Goal: Find contact information: Find contact information

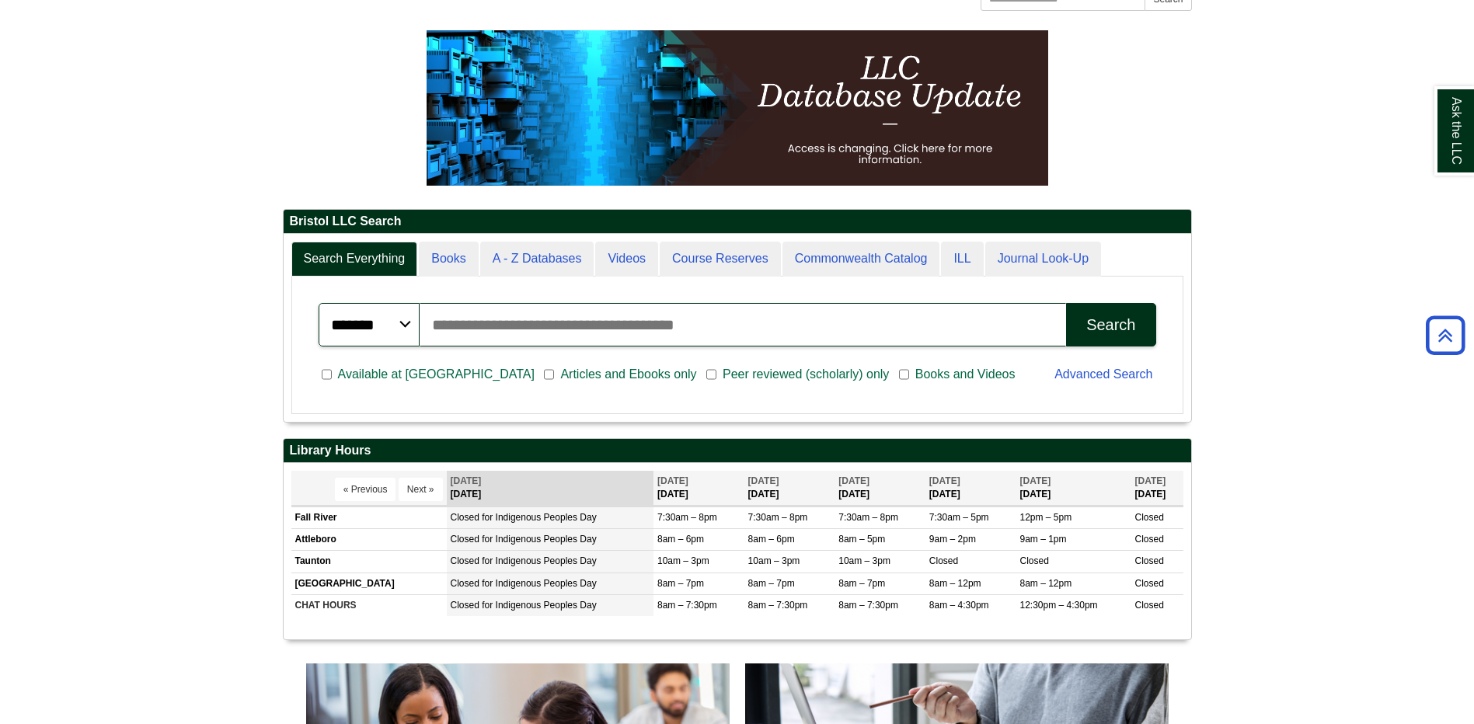
scroll to position [211, 0]
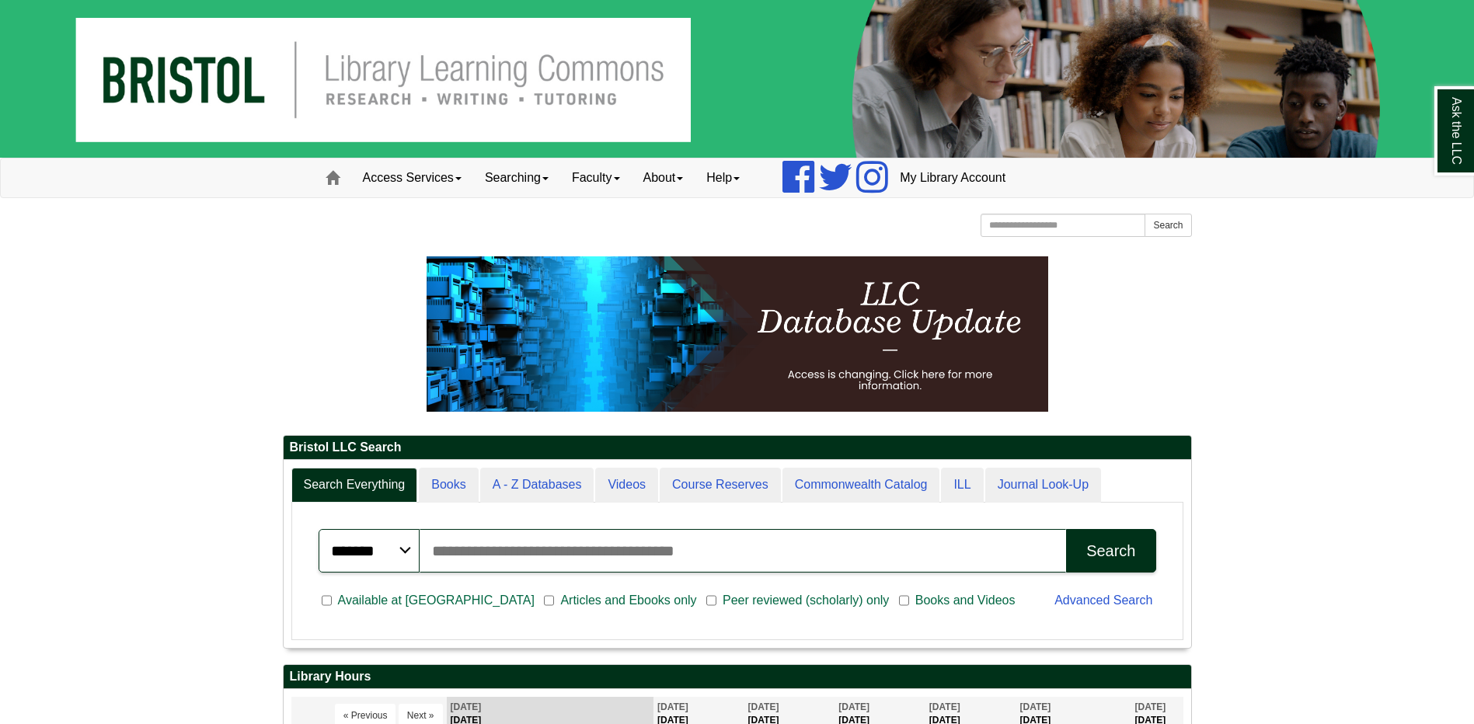
scroll to position [187, 907]
click at [726, 181] on link "Help" at bounding box center [723, 177] width 57 height 39
click at [413, 176] on link "Access Services" at bounding box center [412, 177] width 122 height 39
click at [507, 172] on link "Searching" at bounding box center [516, 177] width 87 height 39
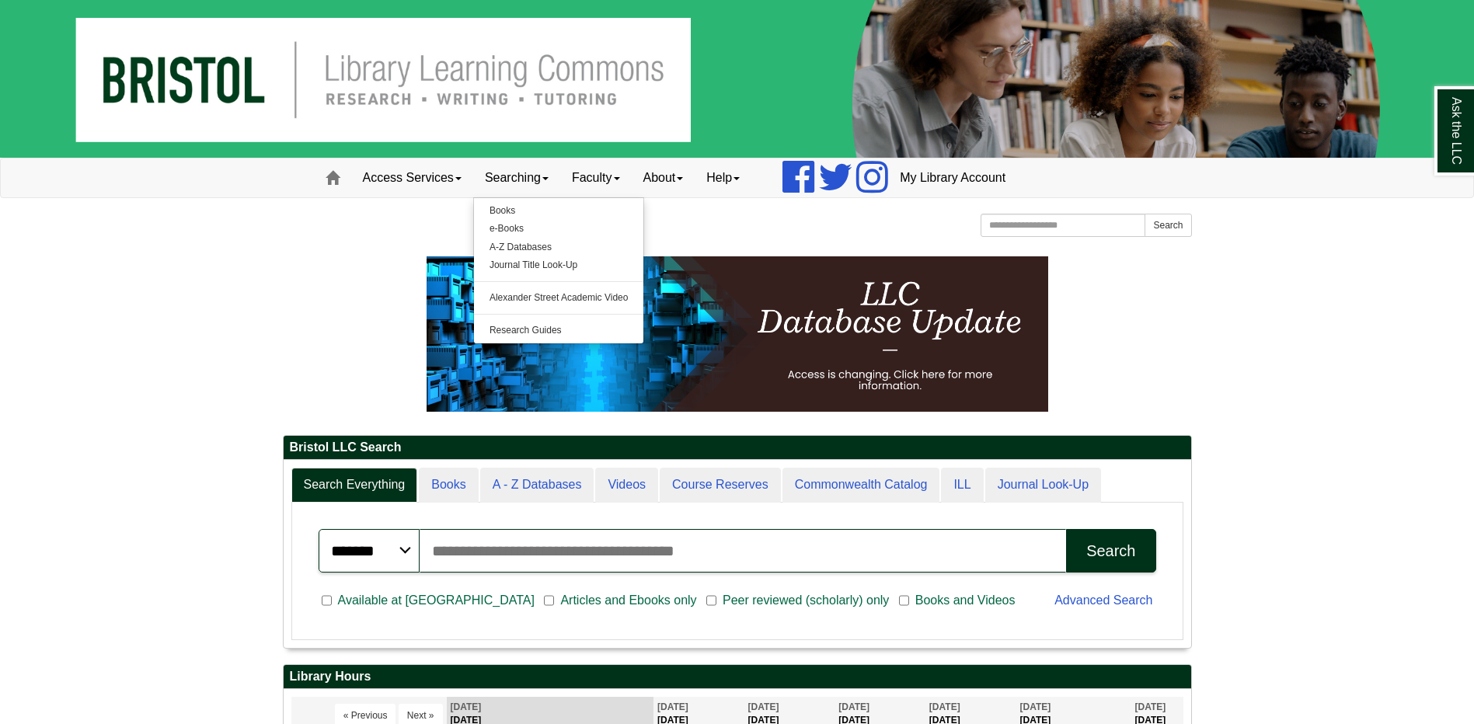
click at [691, 220] on div "Bristol Community College Bristol Community College Library Learning Commons Ho…" at bounding box center [737, 227] width 909 height 27
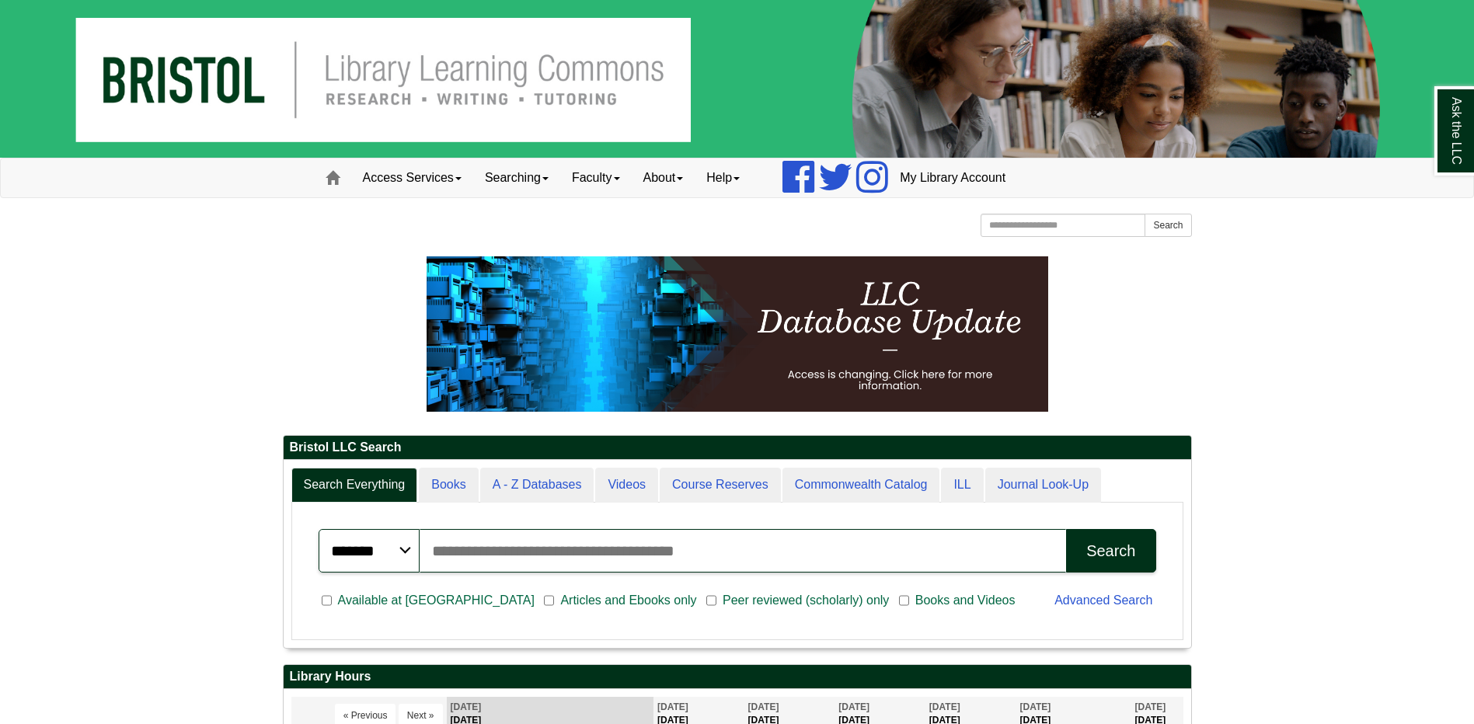
click at [742, 559] on input "Search articles, books, journals & more" at bounding box center [743, 551] width 647 height 44
type input "**********"
click at [1066, 529] on button "Search" at bounding box center [1110, 551] width 89 height 44
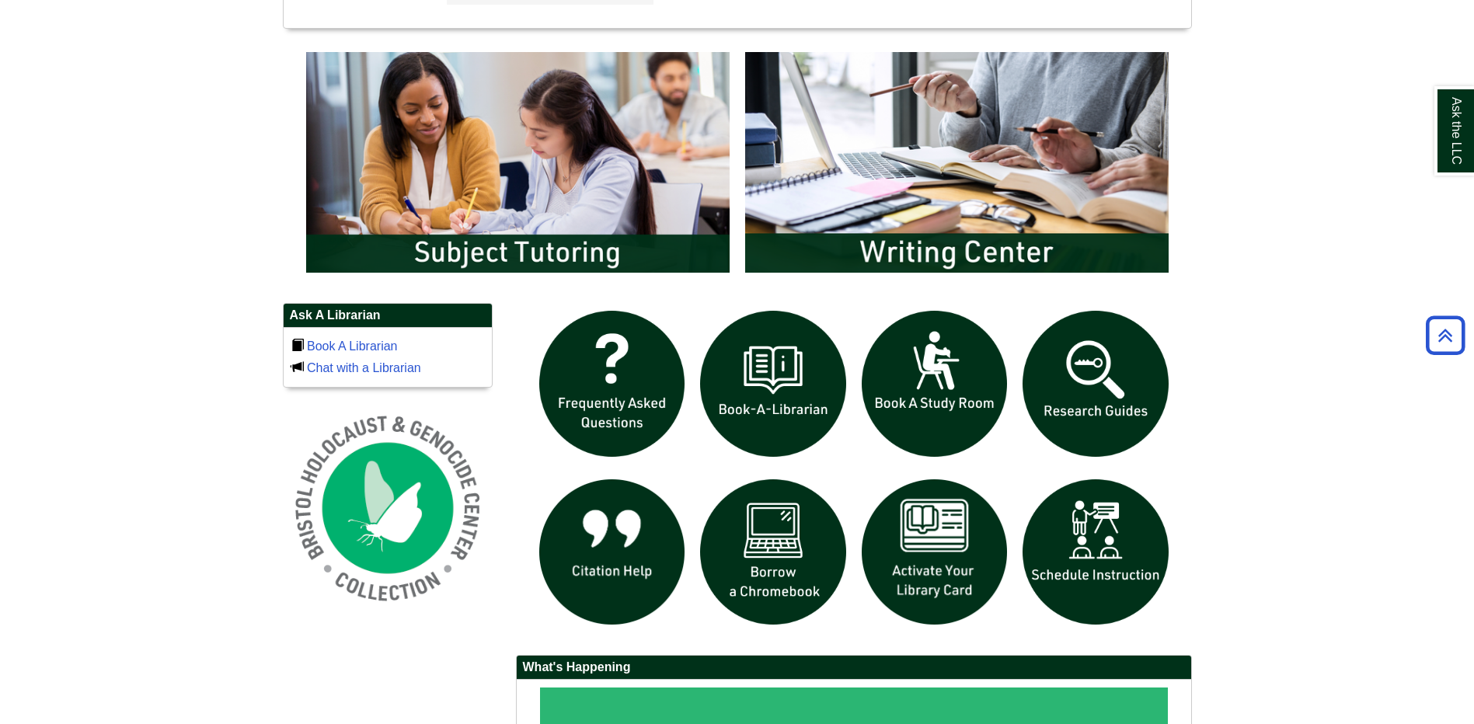
scroll to position [831, 0]
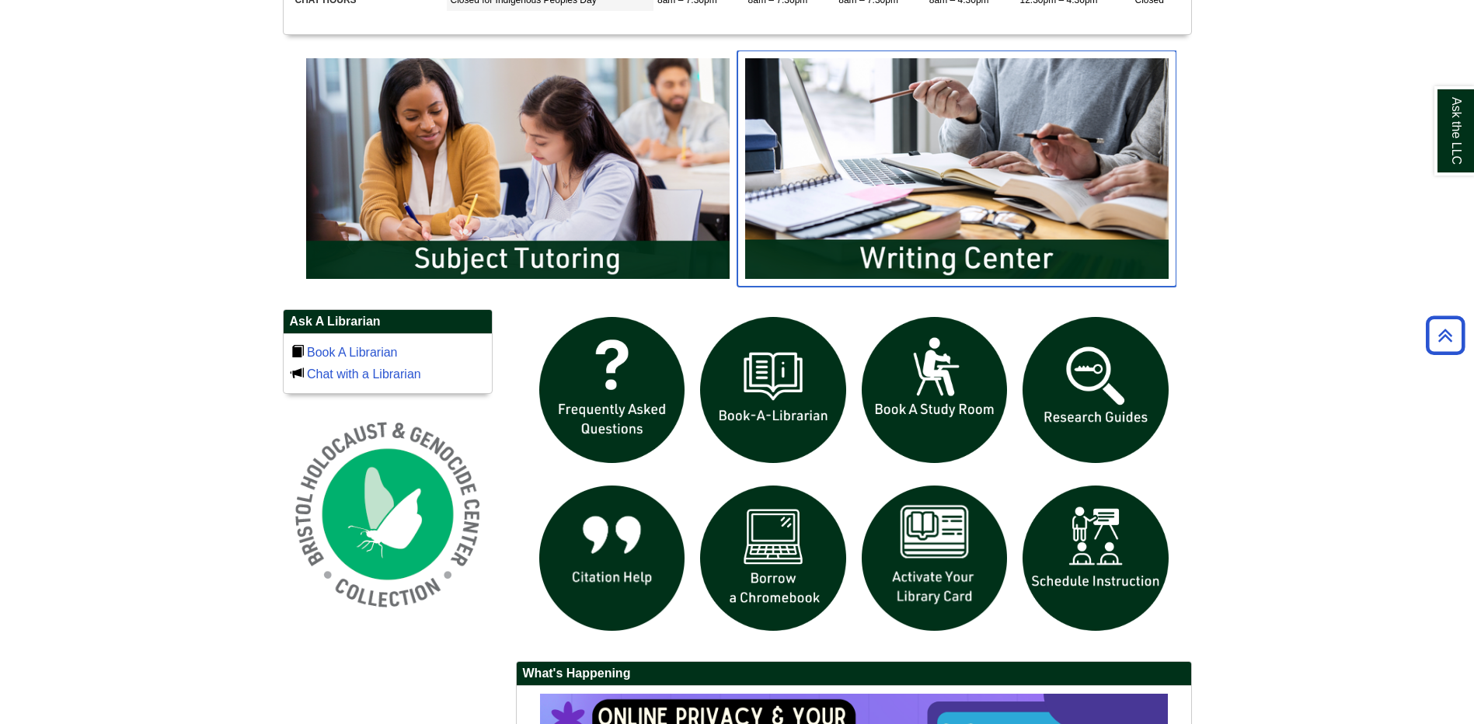
click at [965, 223] on img "slideshow" at bounding box center [956, 168] width 439 height 236
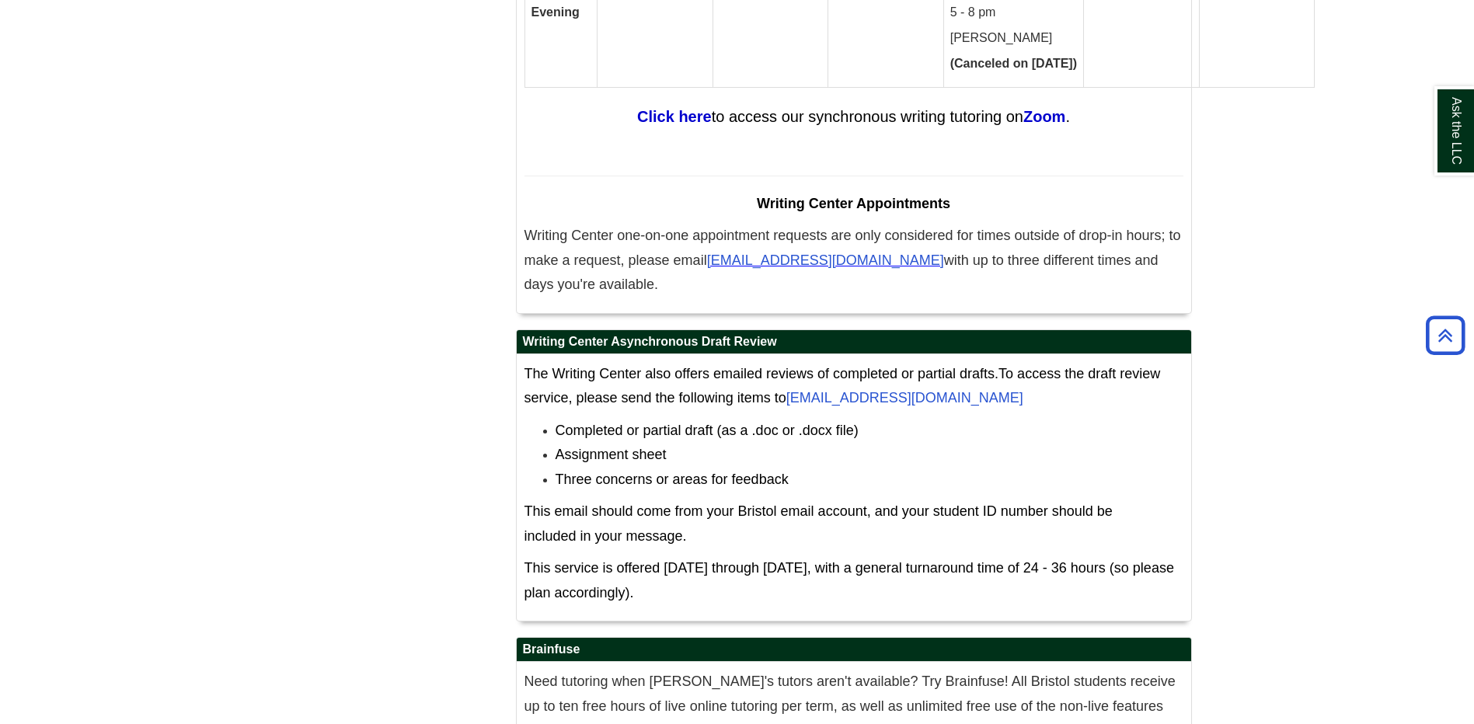
scroll to position [9899, 0]
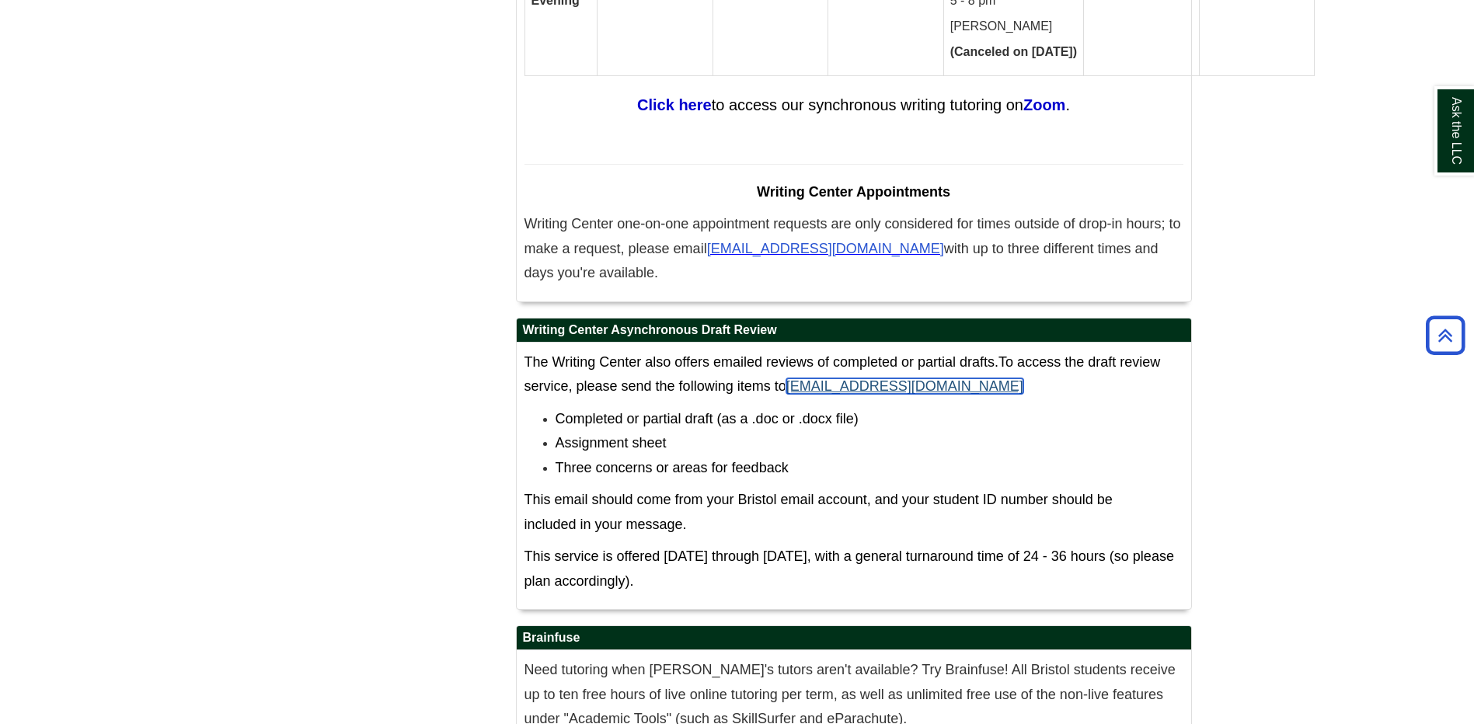
click at [941, 378] on link "[EMAIL_ADDRESS][DOMAIN_NAME]" at bounding box center [904, 386] width 237 height 16
click at [903, 378] on link "[EMAIL_ADDRESS][DOMAIN_NAME]" at bounding box center [904, 386] width 237 height 16
click at [860, 378] on link "[EMAIL_ADDRESS][DOMAIN_NAME]" at bounding box center [904, 386] width 237 height 16
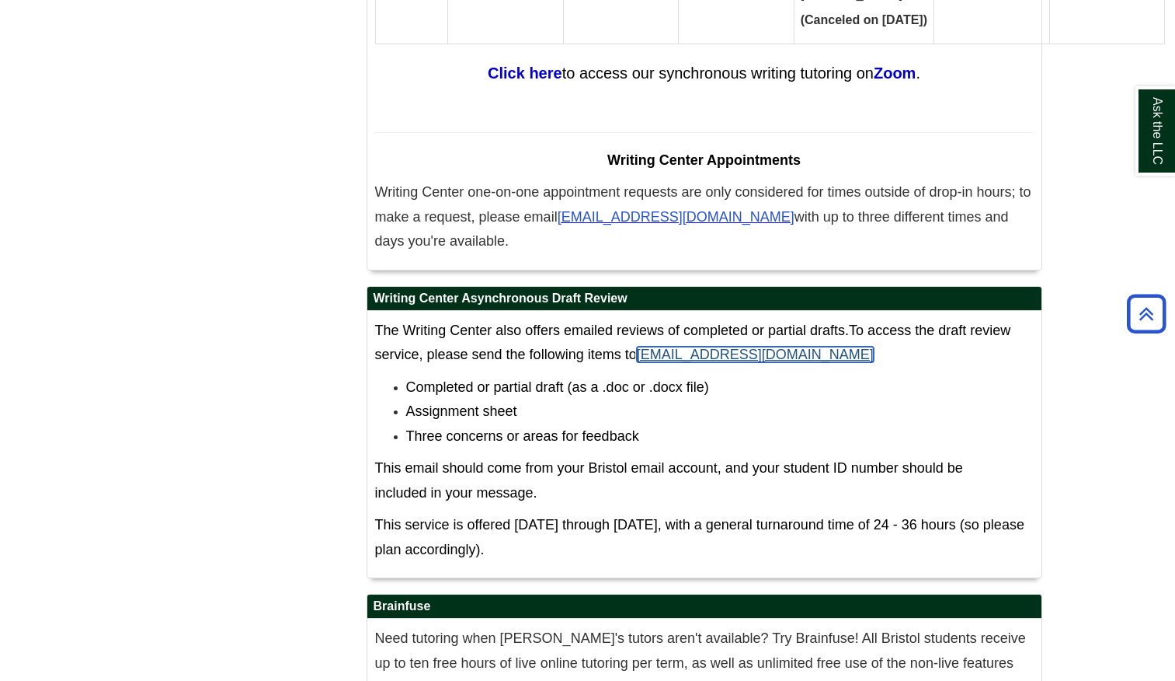
click at [736, 347] on link "[EMAIL_ADDRESS][DOMAIN_NAME]" at bounding box center [755, 355] width 237 height 16
click at [702, 347] on link "[EMAIL_ADDRESS][DOMAIN_NAME]" at bounding box center [755, 355] width 237 height 16
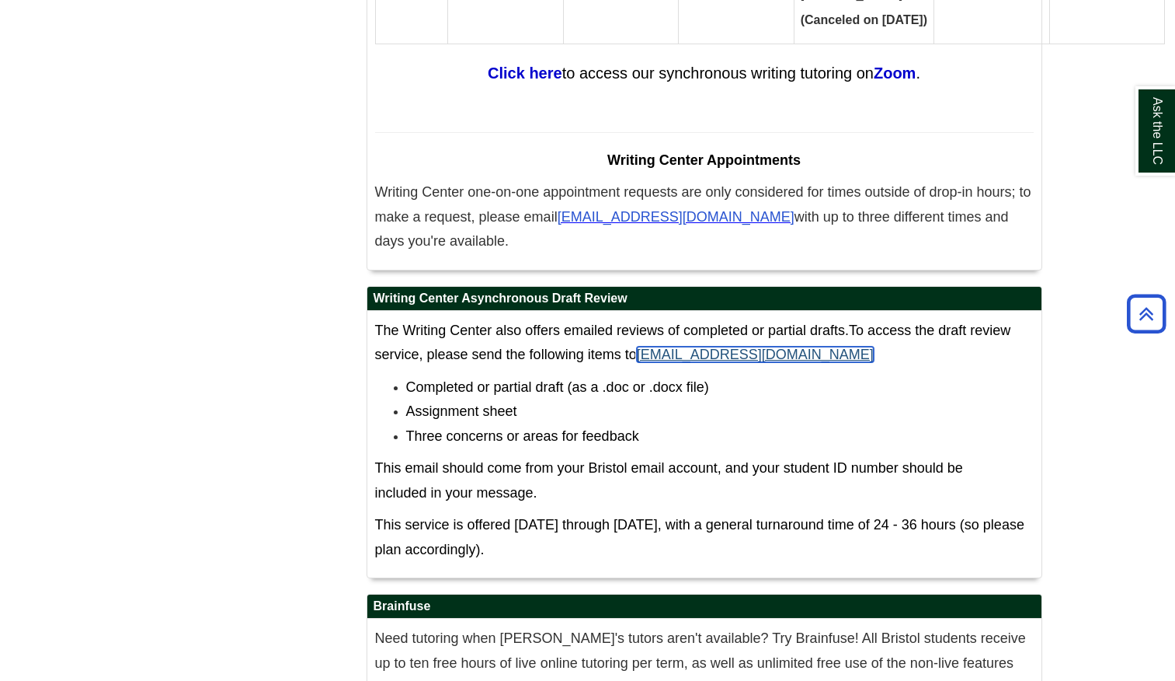
click at [702, 347] on link "[EMAIL_ADDRESS][DOMAIN_NAME]" at bounding box center [755, 355] width 237 height 16
click at [665, 347] on link "[EMAIL_ADDRESS][DOMAIN_NAME]" at bounding box center [755, 355] width 237 height 16
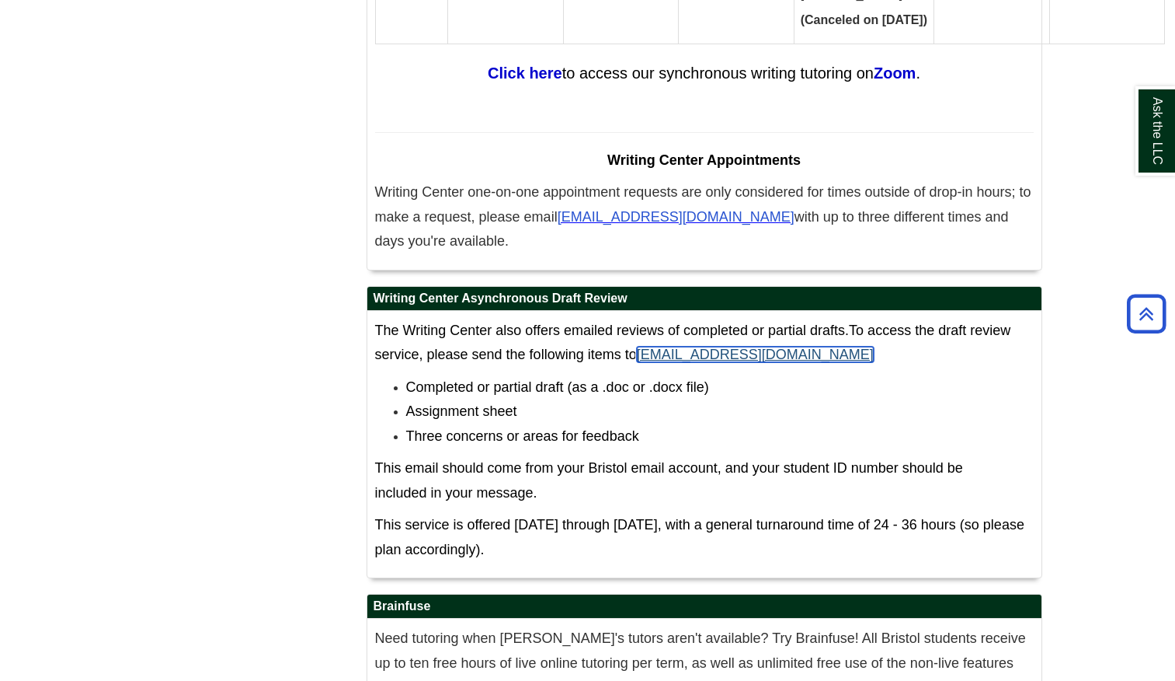
click at [665, 347] on link "[EMAIL_ADDRESS][DOMAIN_NAME]" at bounding box center [755, 355] width 237 height 16
click at [651, 180] on p "Writing Center one-on-one appointment requests are only considered for times ou…" at bounding box center [704, 217] width 659 height 74
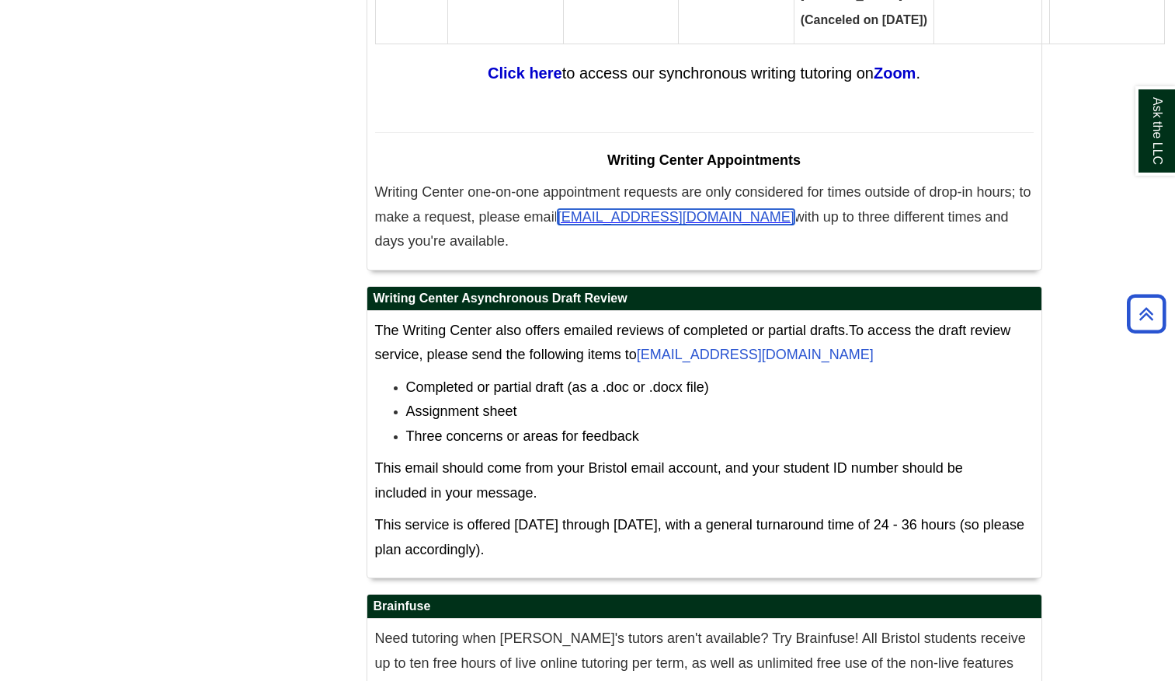
click at [653, 209] on span "[EMAIL_ADDRESS][DOMAIN_NAME]" at bounding box center [676, 217] width 237 height 16
click at [620, 209] on span "[EMAIL_ADDRESS][DOMAIN_NAME]" at bounding box center [676, 217] width 237 height 16
click at [619, 209] on span "[EMAIL_ADDRESS][DOMAIN_NAME]" at bounding box center [676, 217] width 237 height 16
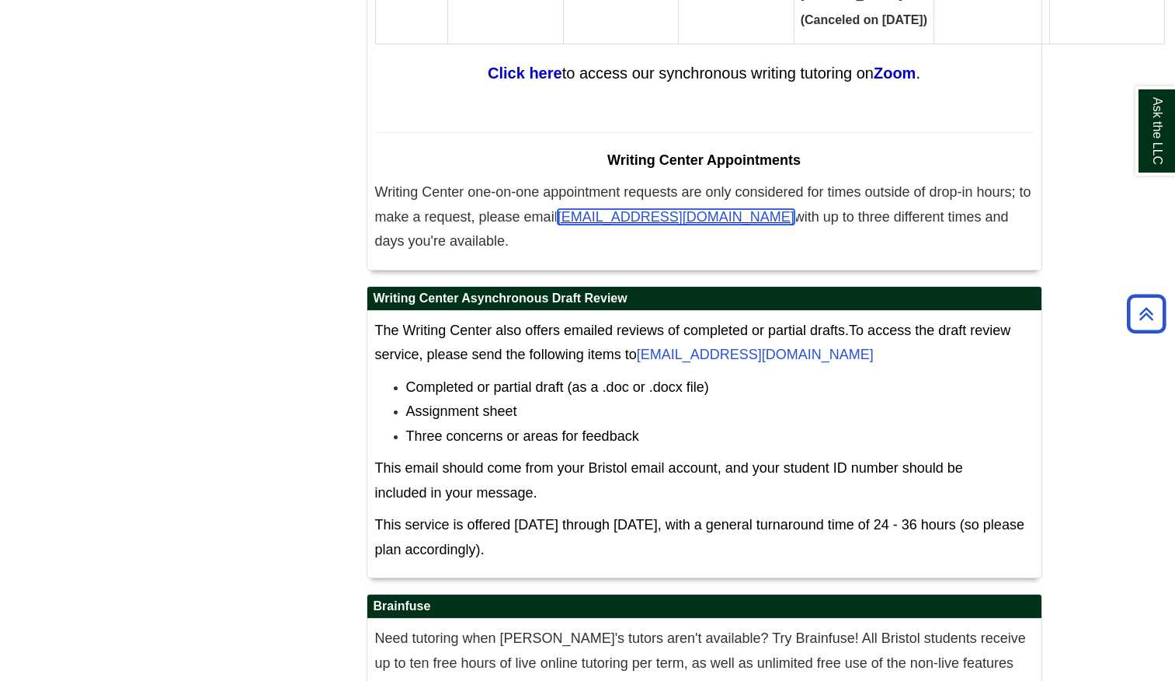
click at [673, 209] on span "[EMAIL_ADDRESS][DOMAIN_NAME]" at bounding box center [676, 217] width 237 height 16
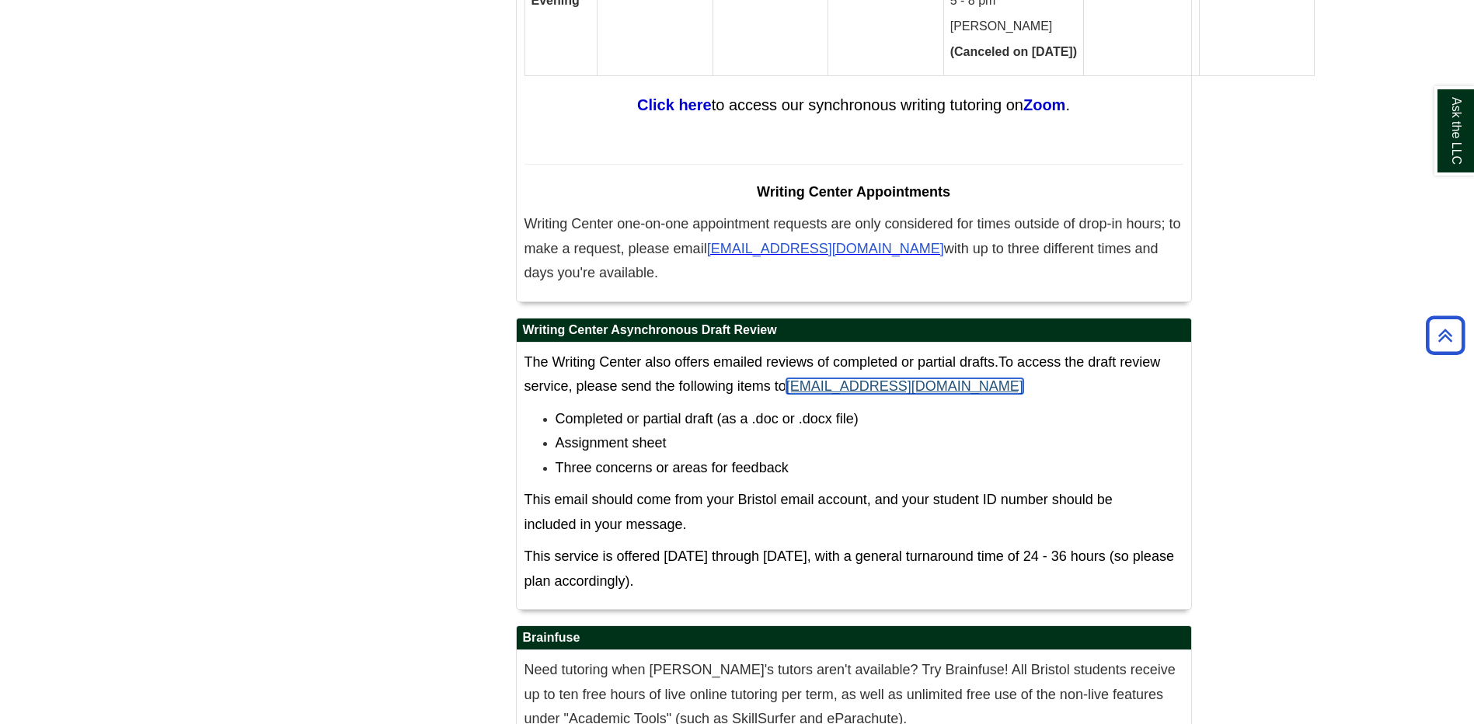
click at [830, 378] on link "[EMAIL_ADDRESS][DOMAIN_NAME]" at bounding box center [904, 386] width 237 height 16
